Goal: Task Accomplishment & Management: Manage account settings

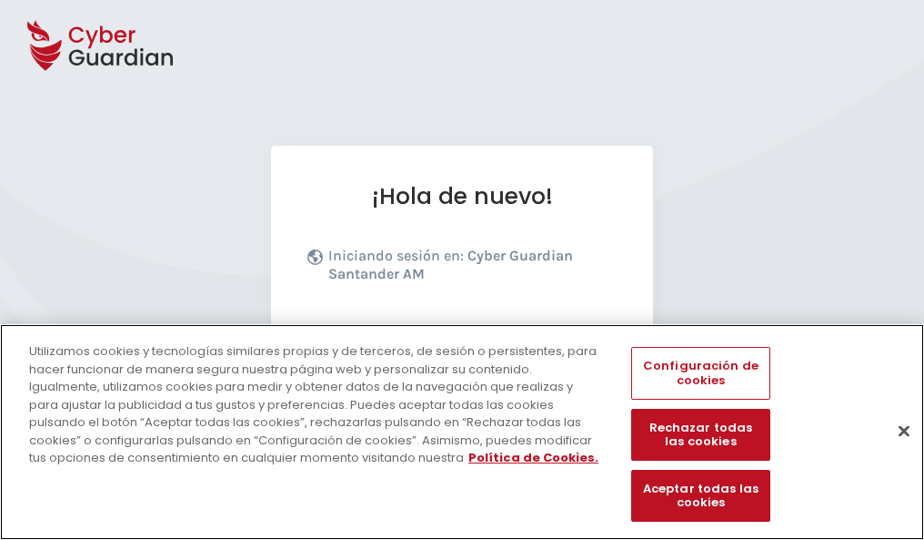
scroll to position [223, 0]
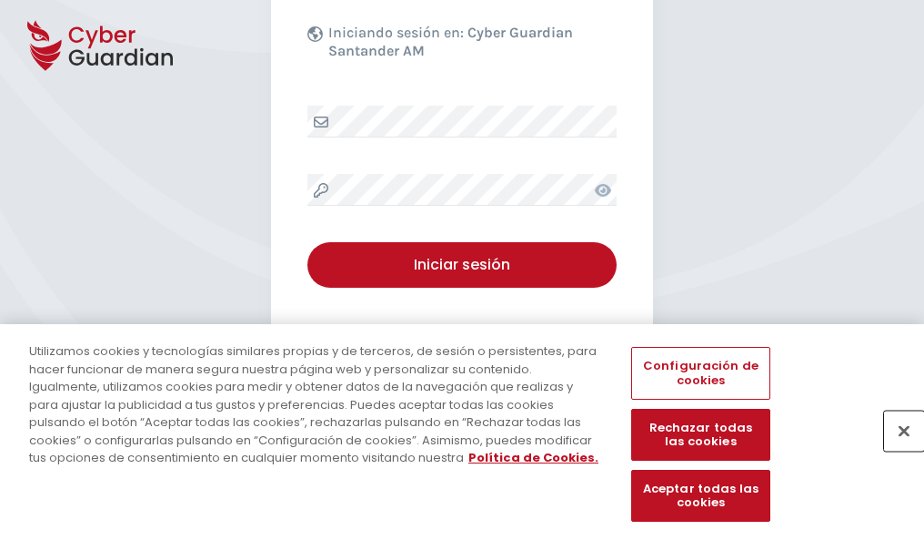
click at [895, 449] on button "Cerrar" at bounding box center [904, 430] width 40 height 40
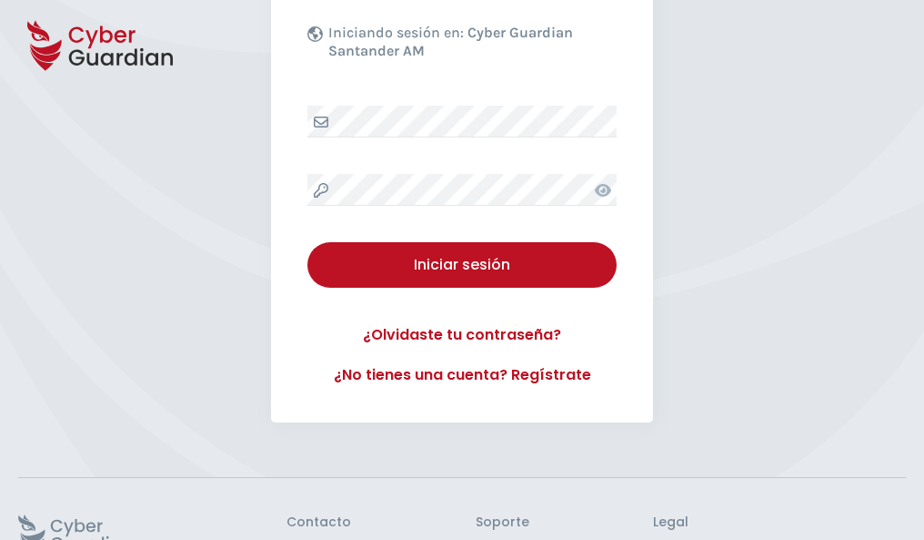
scroll to position [354, 0]
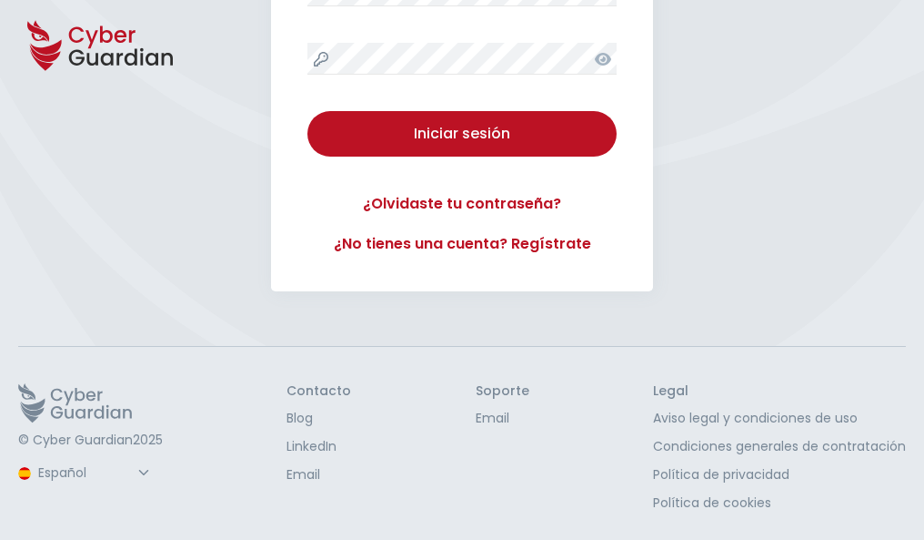
click at [308, 111] on button "Iniciar sesión" at bounding box center [462, 133] width 309 height 45
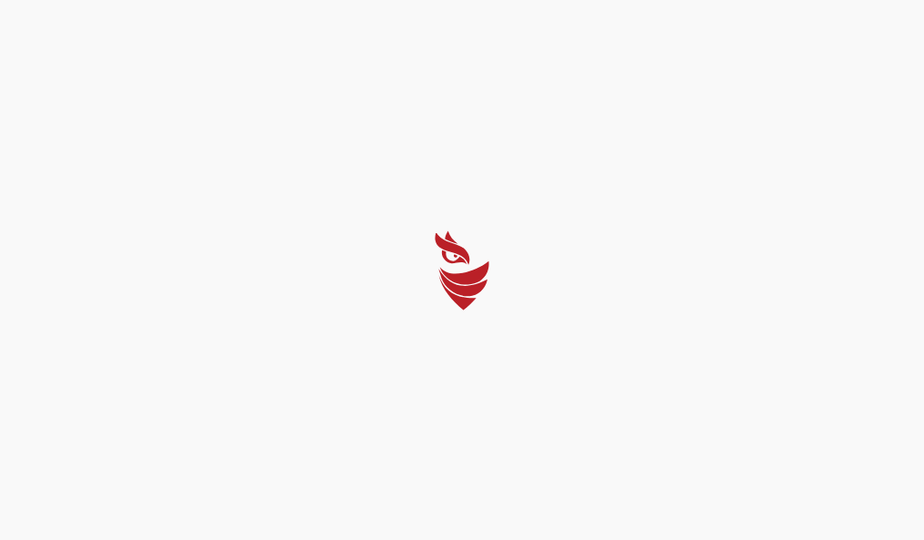
scroll to position [0, 0]
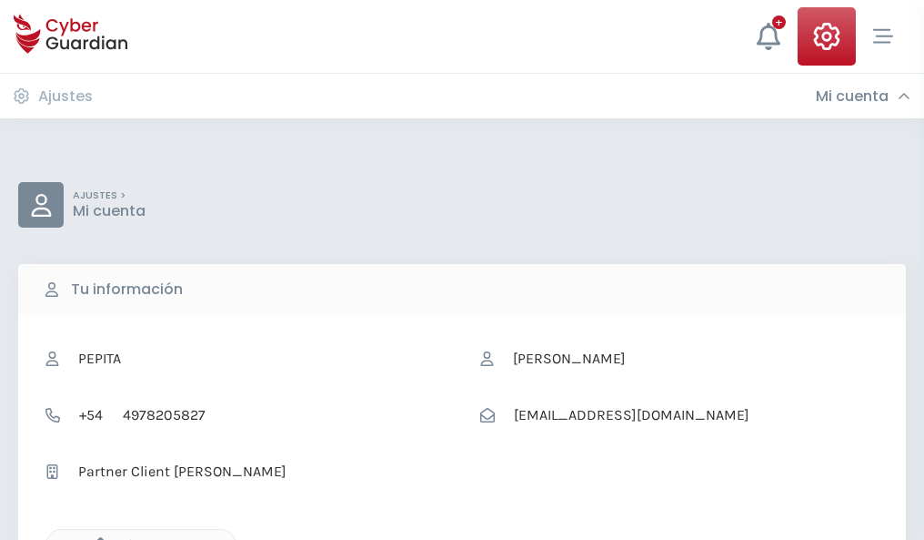
click at [96, 538] on icon "button" at bounding box center [95, 544] width 15 height 15
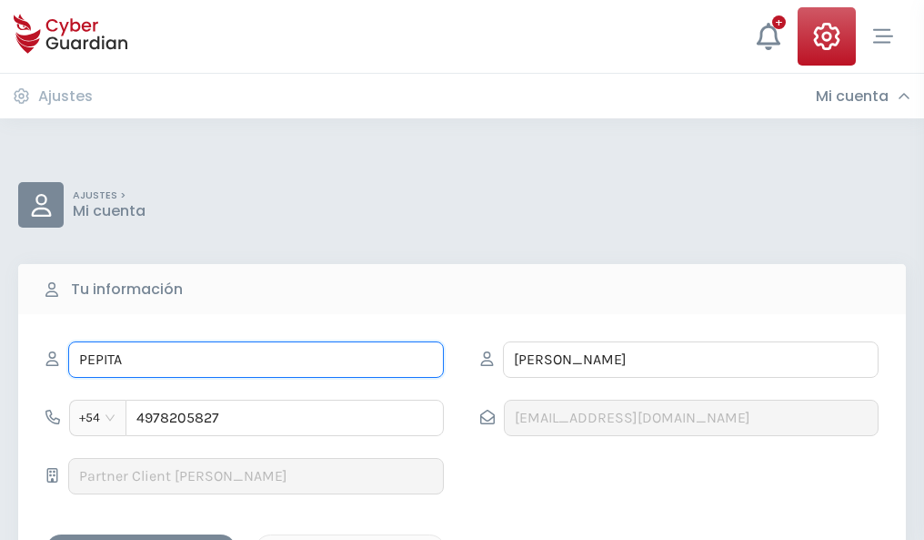
click at [256, 359] on input "PEPITA" at bounding box center [256, 359] width 376 height 36
type input "P"
type input "Reyes"
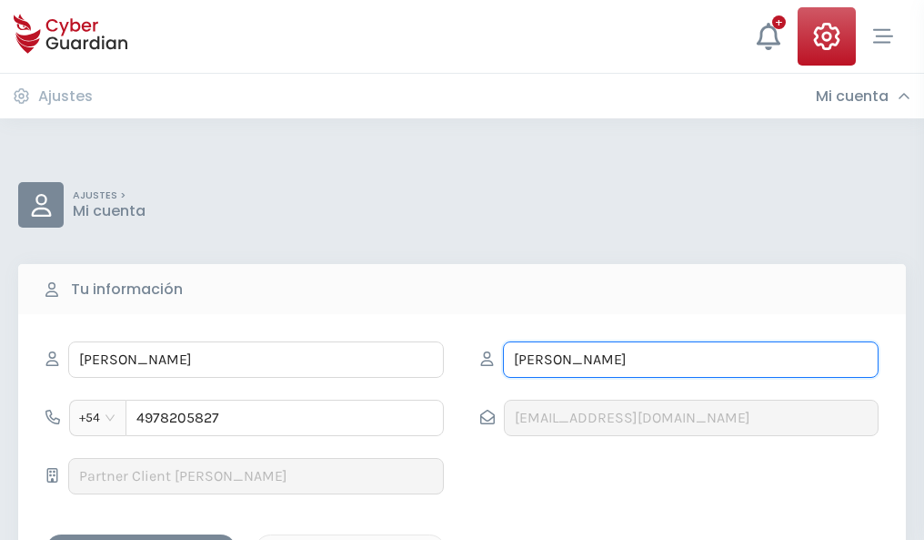
click at [691, 359] on input "RAMIS" at bounding box center [691, 359] width 376 height 36
type input "R"
type input "Salcedo"
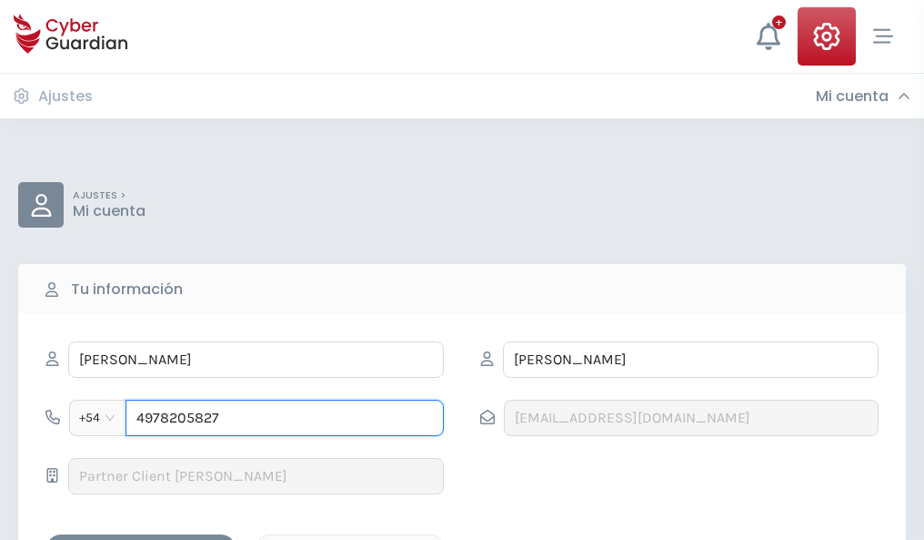
click at [285, 418] on input "4978205827" at bounding box center [285, 417] width 318 height 36
type input "4"
type input "4939602631"
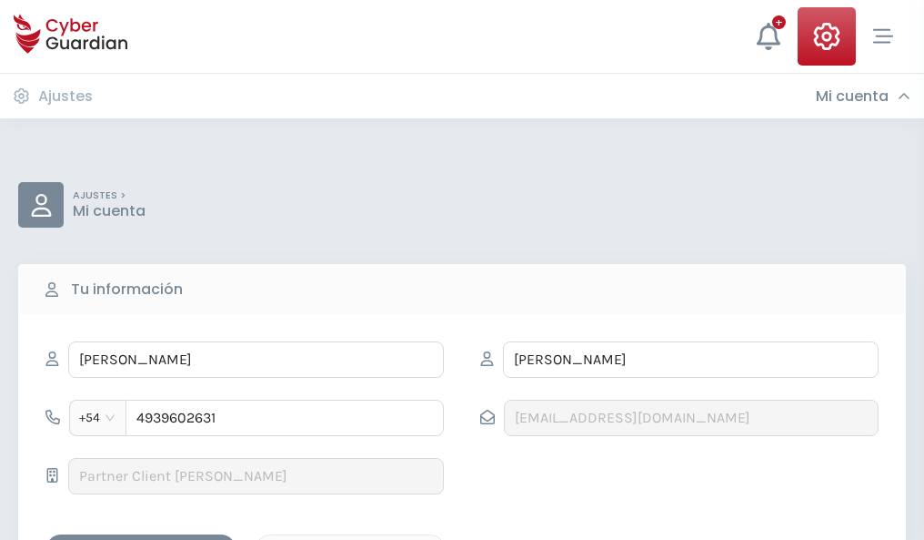
click at [141, 539] on div "Guardar cambios" at bounding box center [141, 550] width 164 height 23
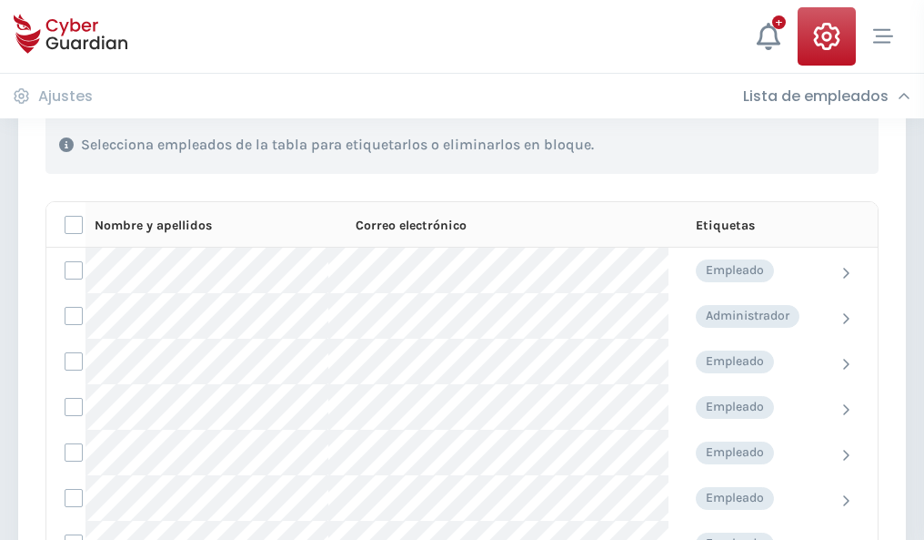
scroll to position [779, 0]
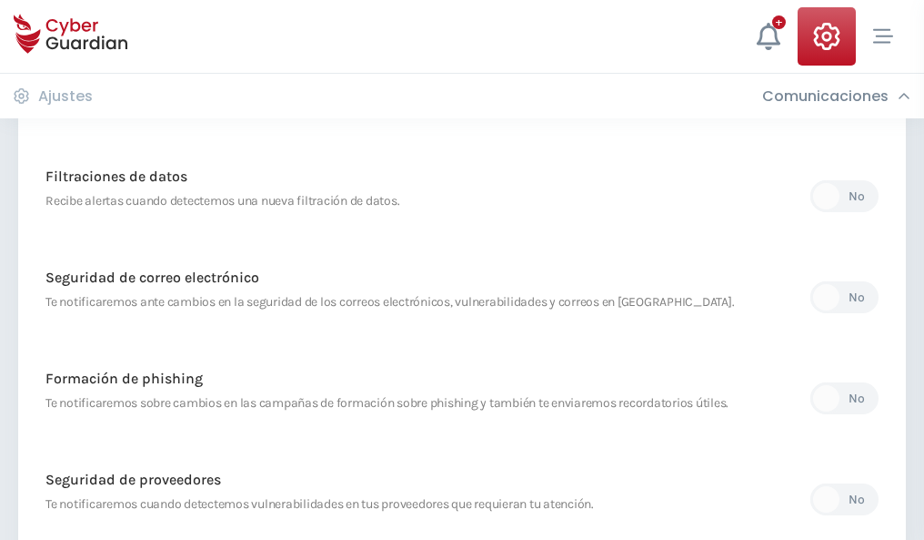
scroll to position [958, 0]
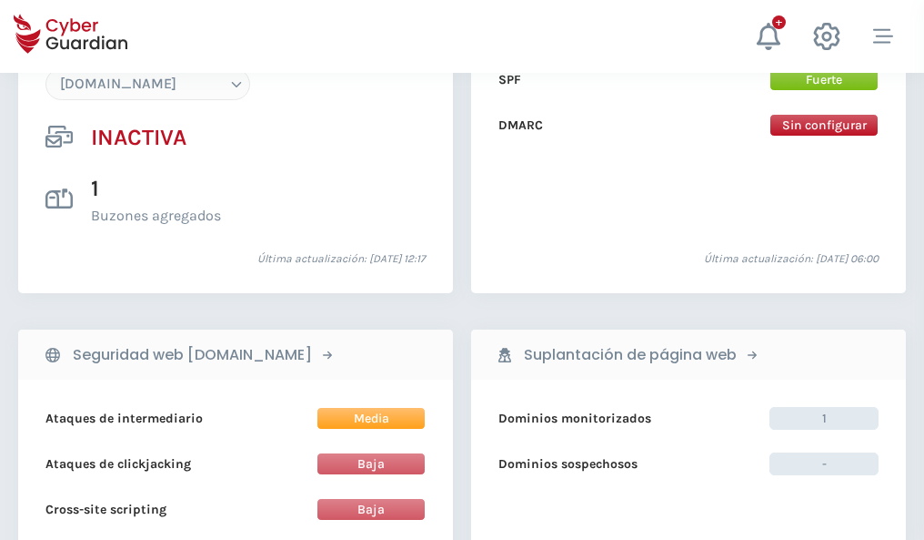
scroll to position [1712, 0]
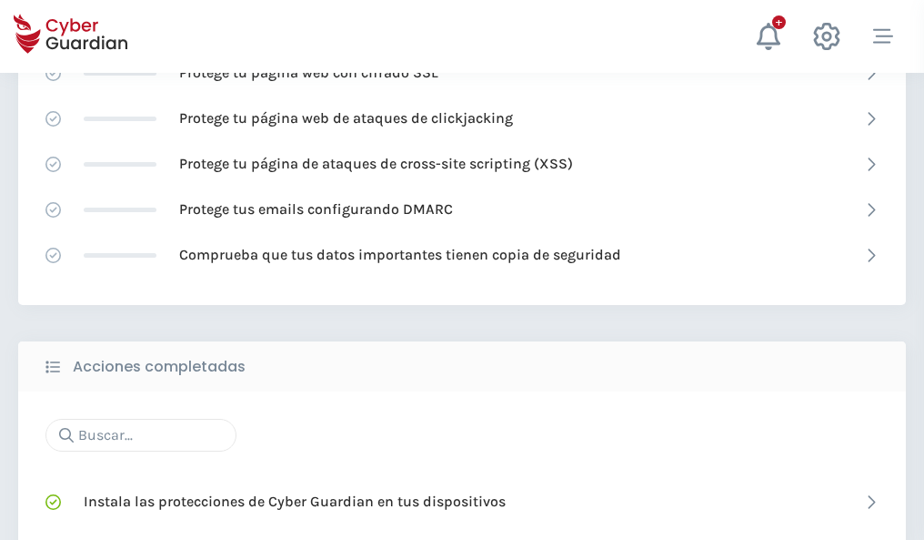
scroll to position [1212, 0]
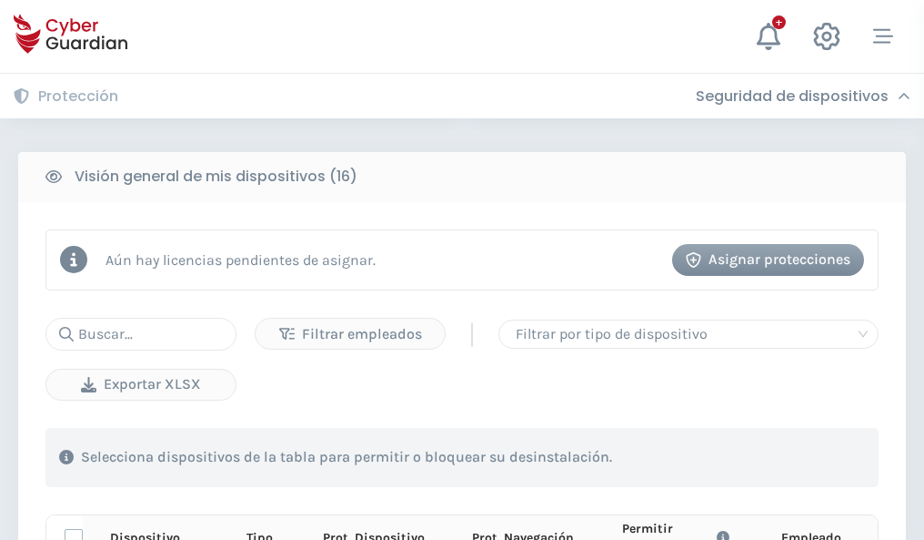
scroll to position [1608, 0]
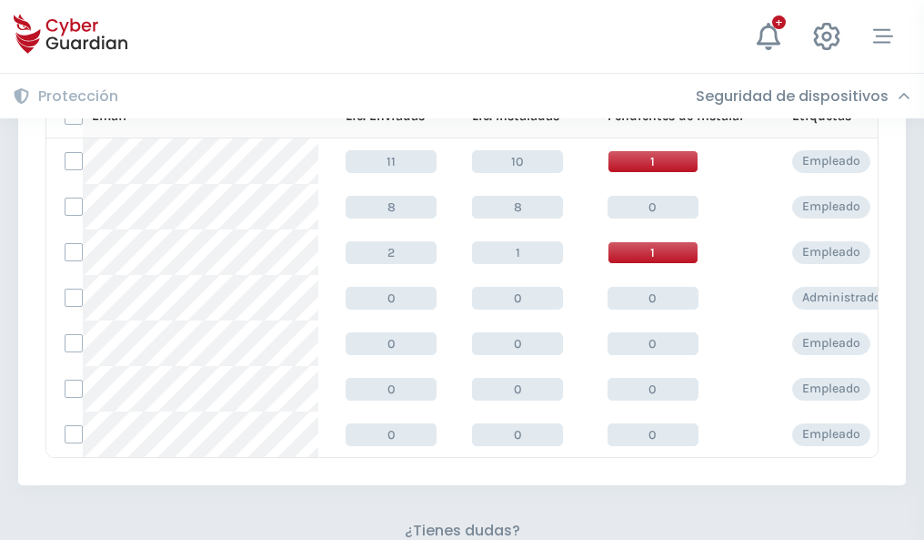
scroll to position [799, 0]
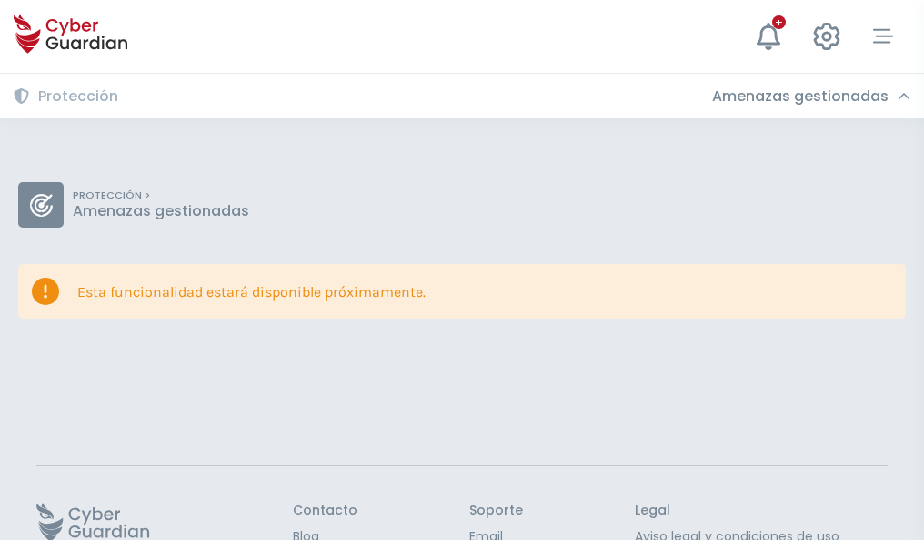
scroll to position [118, 0]
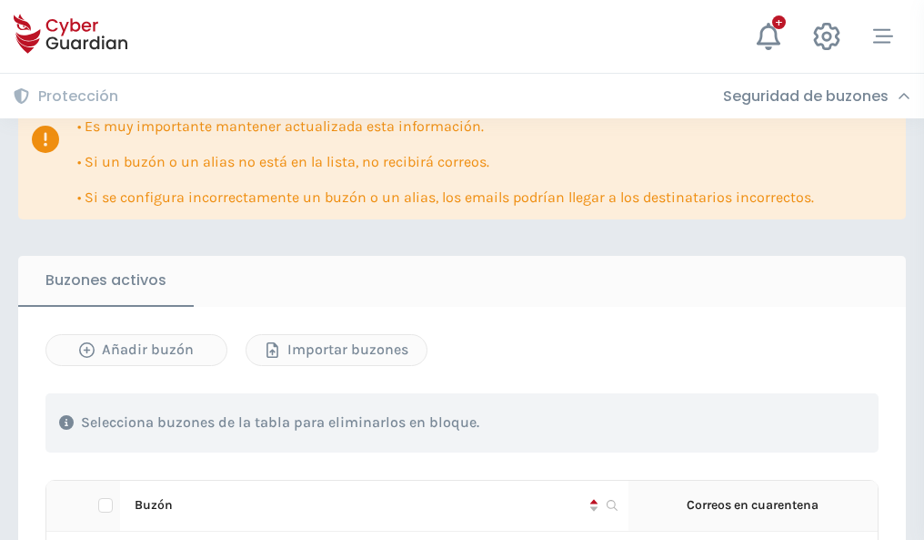
scroll to position [1069, 0]
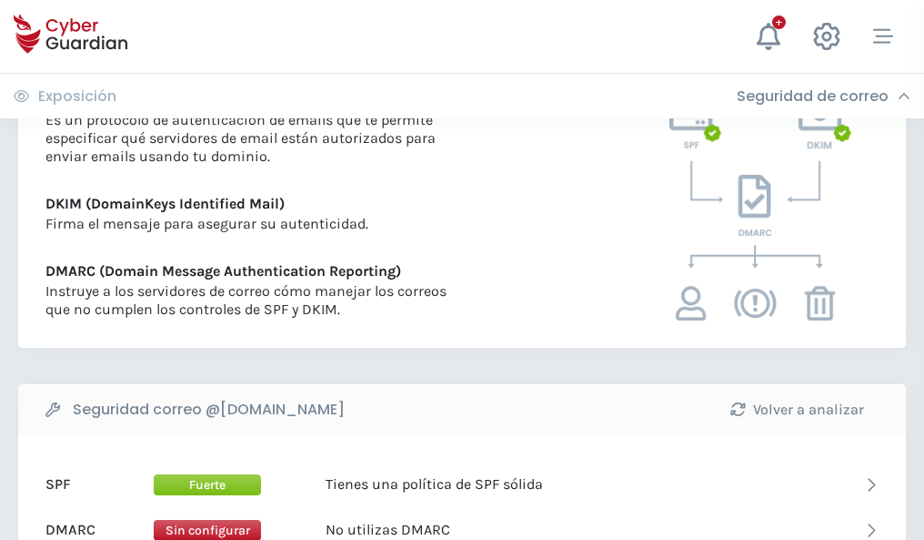
scroll to position [982, 0]
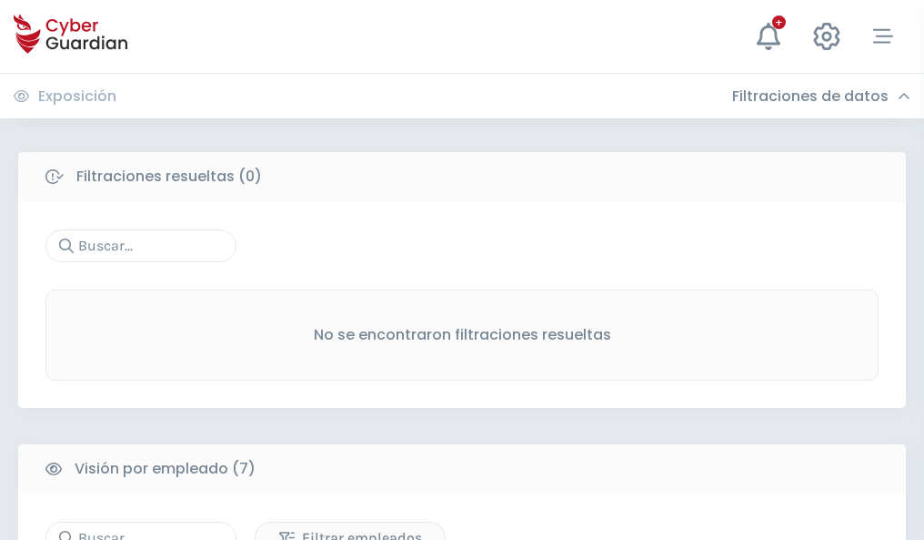
scroll to position [1505, 0]
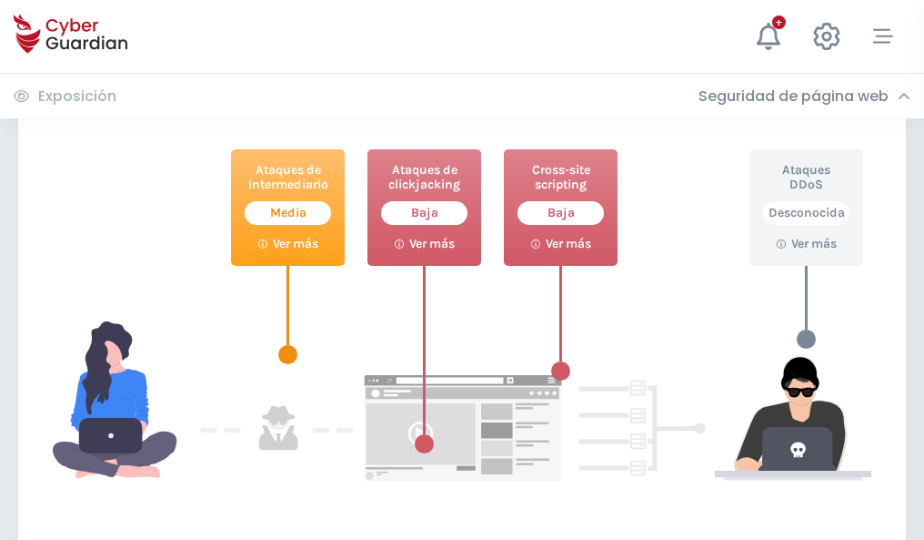
scroll to position [991, 0]
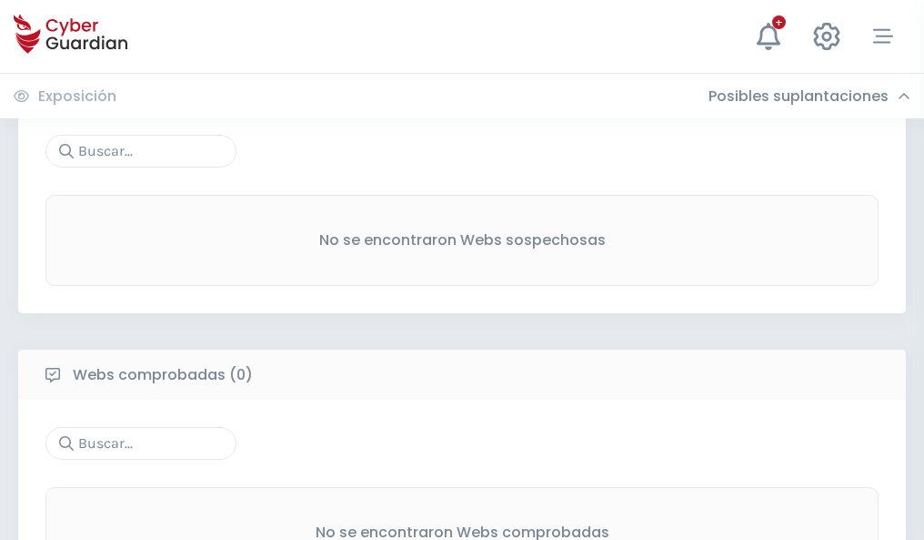
scroll to position [952, 0]
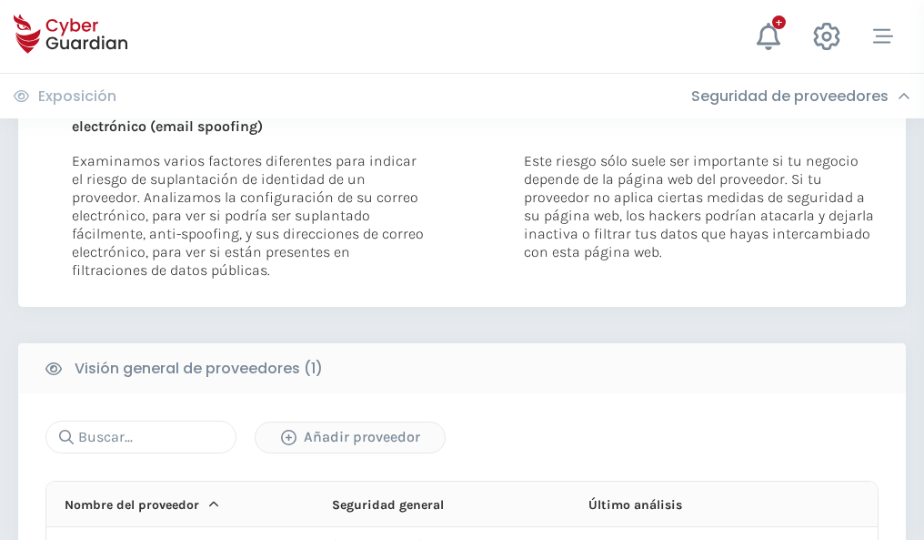
scroll to position [945, 0]
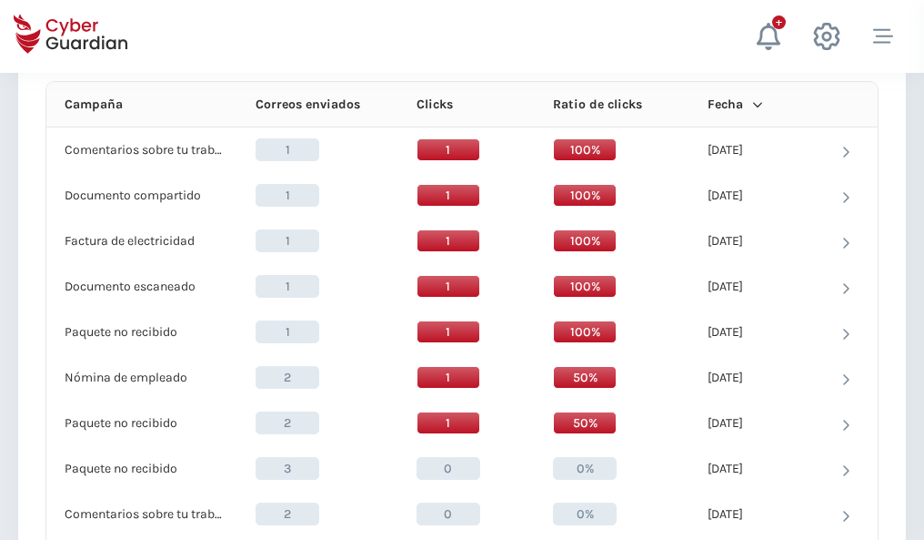
scroll to position [1631, 0]
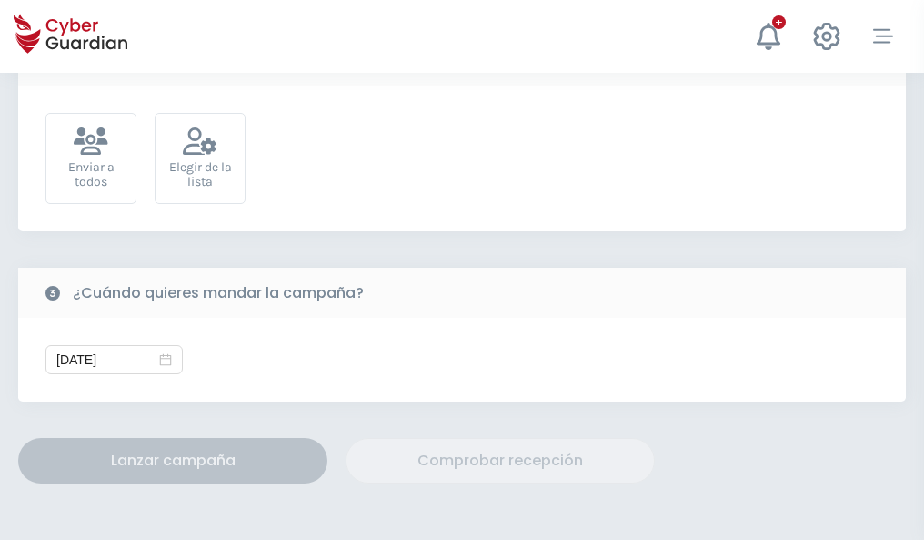
scroll to position [666, 0]
